Goal: Task Accomplishment & Management: Manage account settings

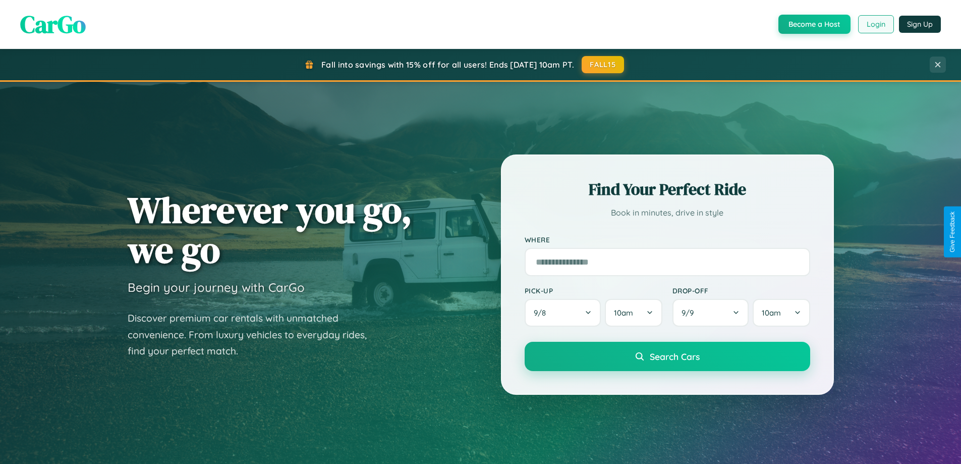
click at [876, 24] on button "Login" at bounding box center [877, 24] width 36 height 18
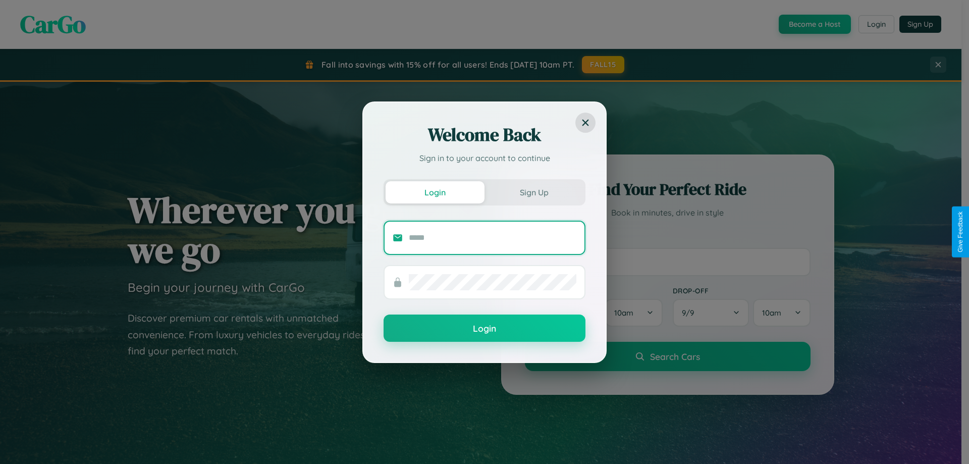
click at [493, 237] on input "text" at bounding box center [493, 238] width 168 height 16
type input "**********"
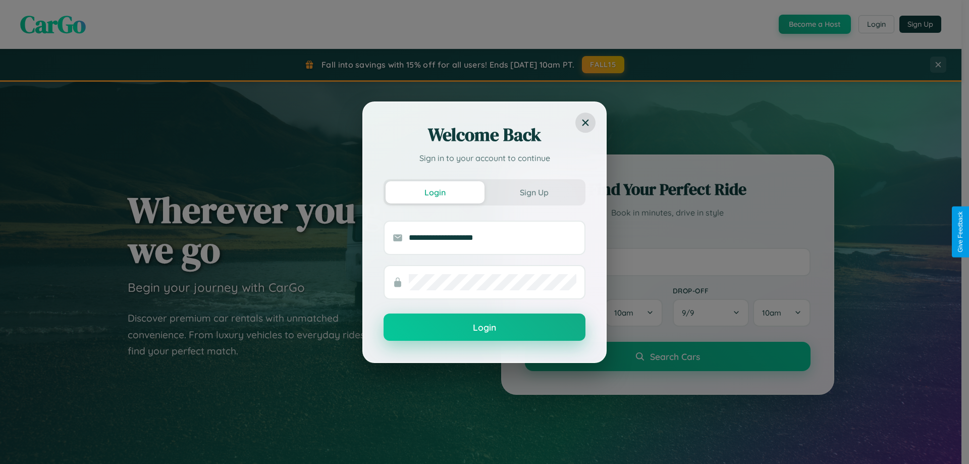
click at [485, 328] on button "Login" at bounding box center [485, 326] width 202 height 27
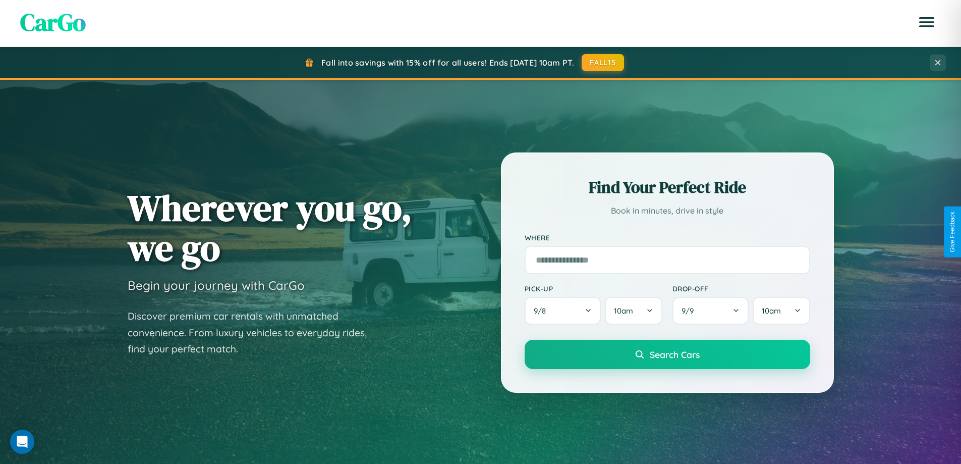
scroll to position [1942, 0]
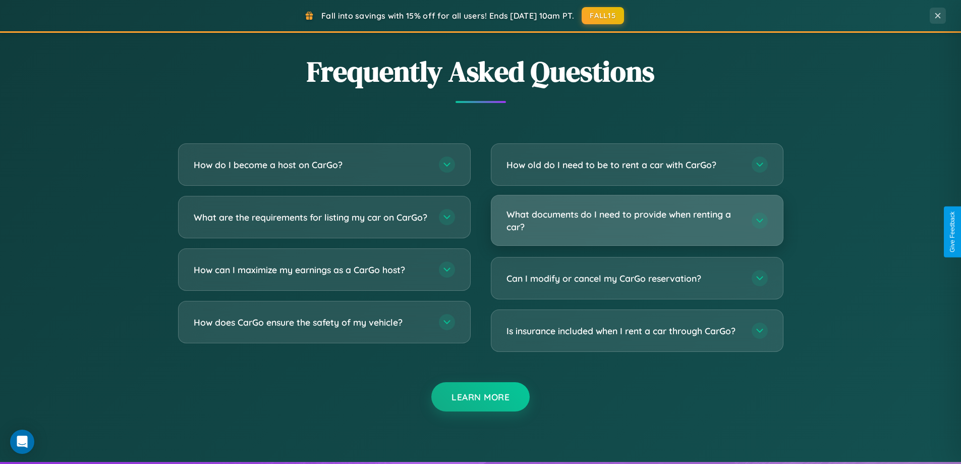
click at [637, 220] on h3 "What documents do I need to provide when renting a car?" at bounding box center [624, 220] width 235 height 25
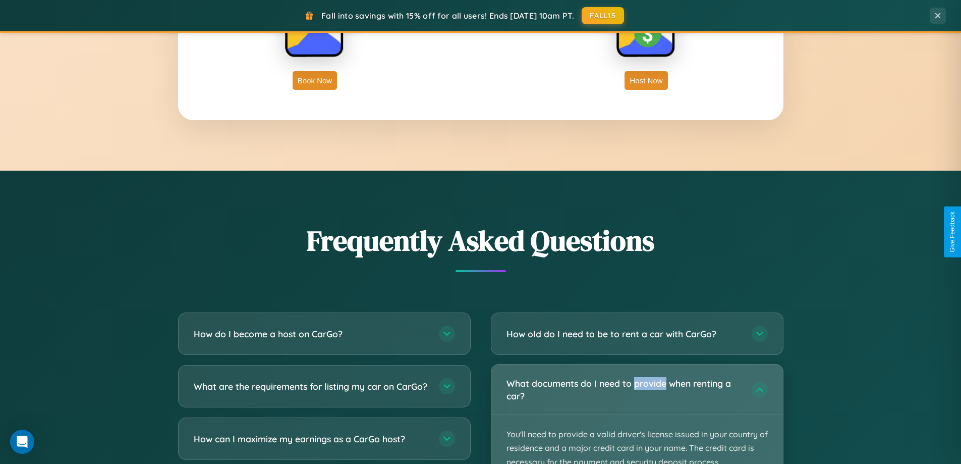
scroll to position [1622, 0]
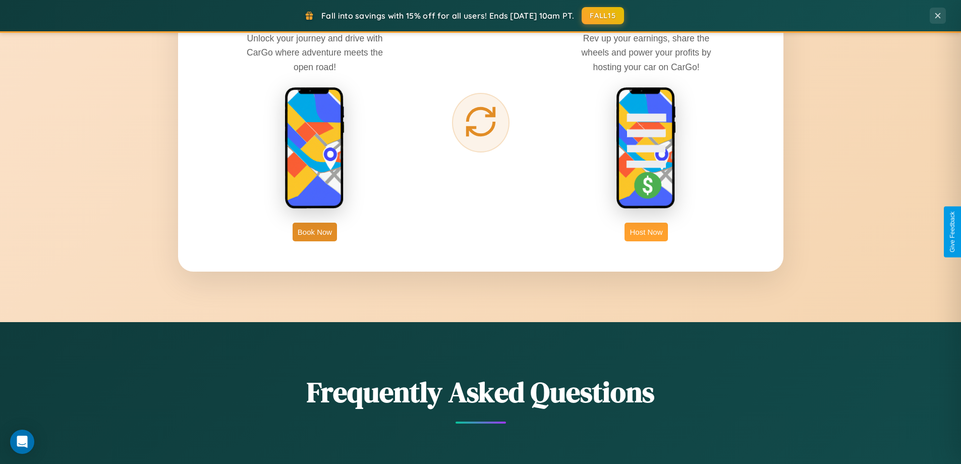
click at [647, 232] on button "Host Now" at bounding box center [646, 232] width 43 height 19
